Goal: Check status

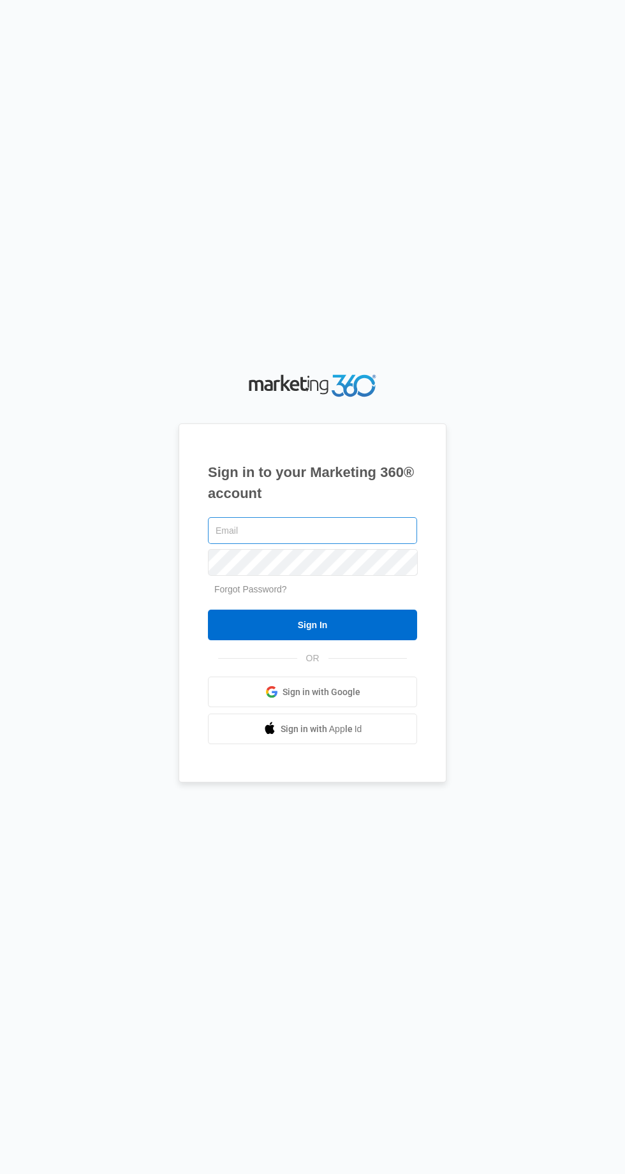
click at [369, 544] on input "text" at bounding box center [312, 530] width 209 height 27
type input "[EMAIL_ADDRESS][DOMAIN_NAME]"
click at [208, 610] on input "Sign In" at bounding box center [312, 625] width 209 height 31
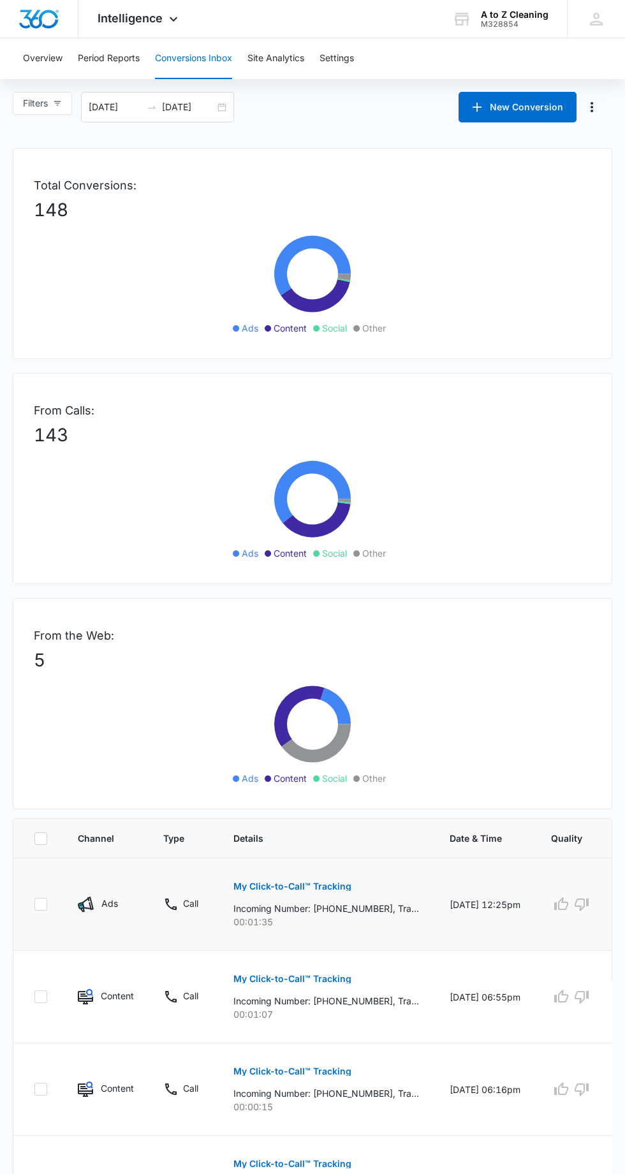
click at [325, 885] on p "My Click-to-Call™ Tracking" at bounding box center [292, 886] width 118 height 9
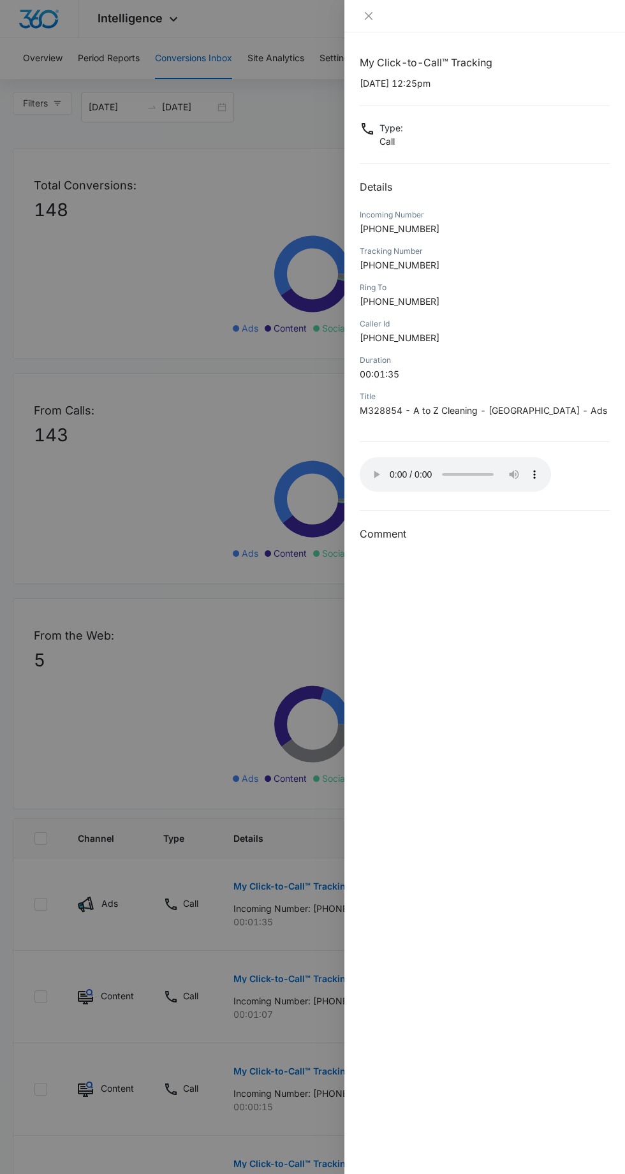
click at [0, 245] on div at bounding box center [312, 587] width 625 height 1174
